Goal: Answer question/provide support

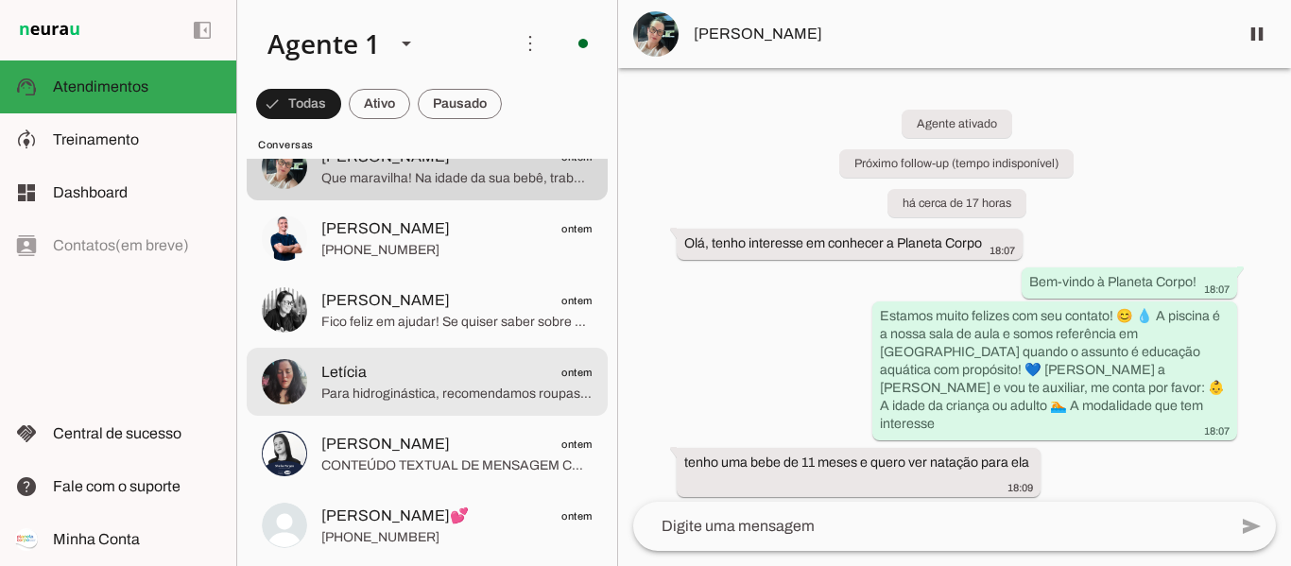
scroll to position [378, 0]
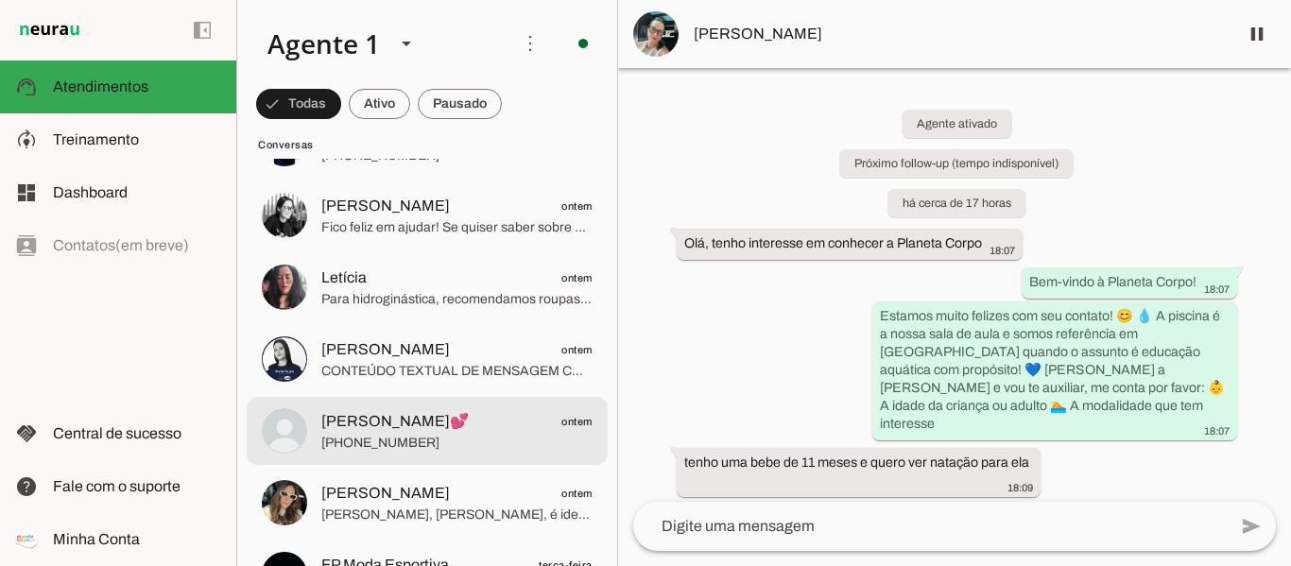
click at [407, 428] on span "[PERSON_NAME]💕" at bounding box center [394, 421] width 147 height 23
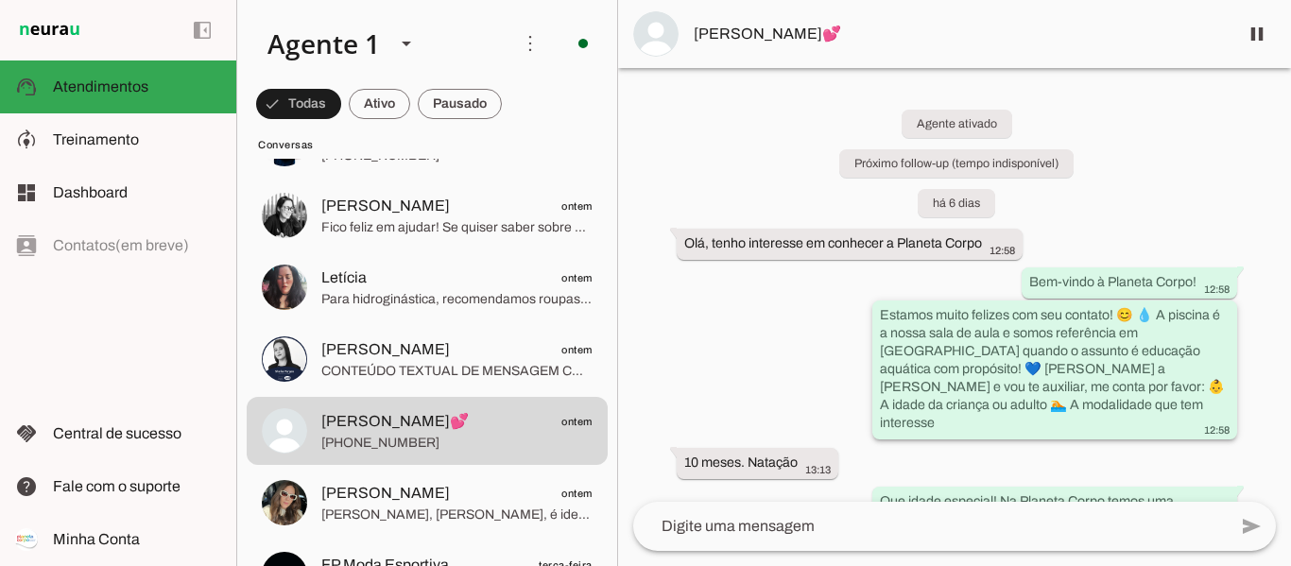
drag, startPoint x: 869, startPoint y: 314, endPoint x: 1155, endPoint y: 401, distance: 298.3
click at [1155, 401] on whatsapp-message-bubble "Estamos muito felizes com seu contato! 😊 💧 A piscina é a nossa sala de aula e s…" at bounding box center [1054, 370] width 365 height 139
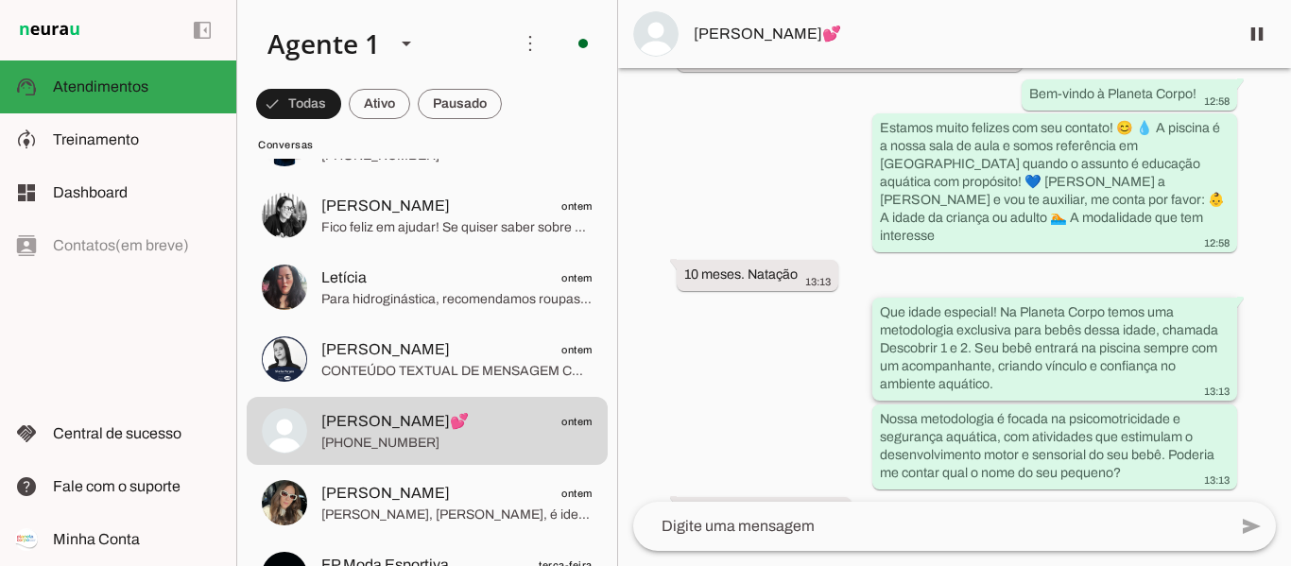
scroll to position [189, 0]
drag, startPoint x: 878, startPoint y: 293, endPoint x: 1127, endPoint y: 453, distance: 296.2
click at [1127, 453] on div "Agente ativado Próximo follow-up (tempo indisponível) há 6 dias Olá, tenho inte…" at bounding box center [954, 285] width 673 height 434
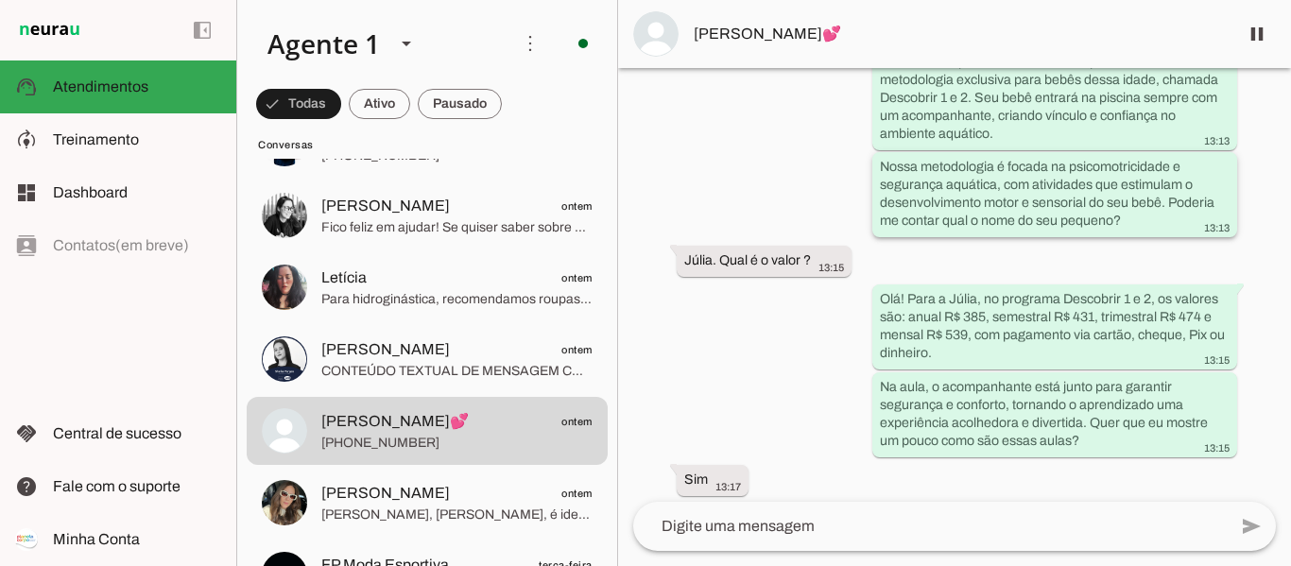
scroll to position [473, 0]
